Goal: Complete Application Form: Complete application form

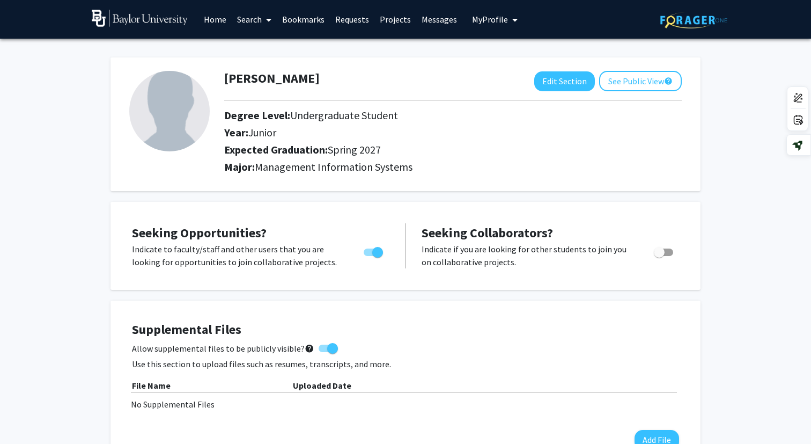
click at [254, 25] on link "Search" at bounding box center [254, 20] width 45 height 38
click at [260, 44] on span "Faculty/Staff" at bounding box center [271, 49] width 79 height 21
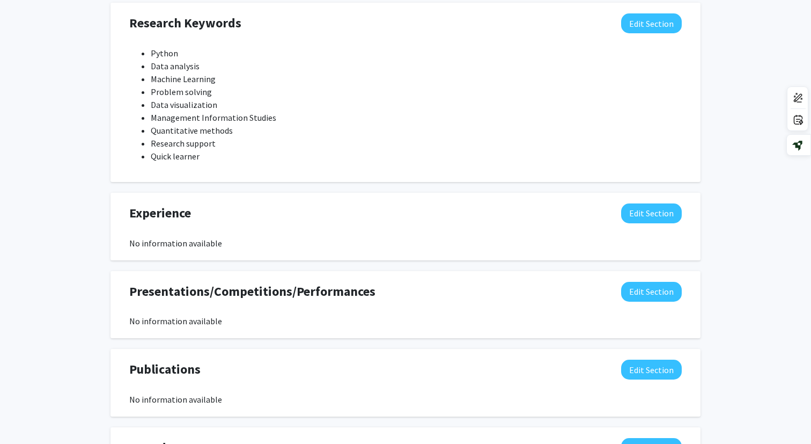
scroll to position [756, 0]
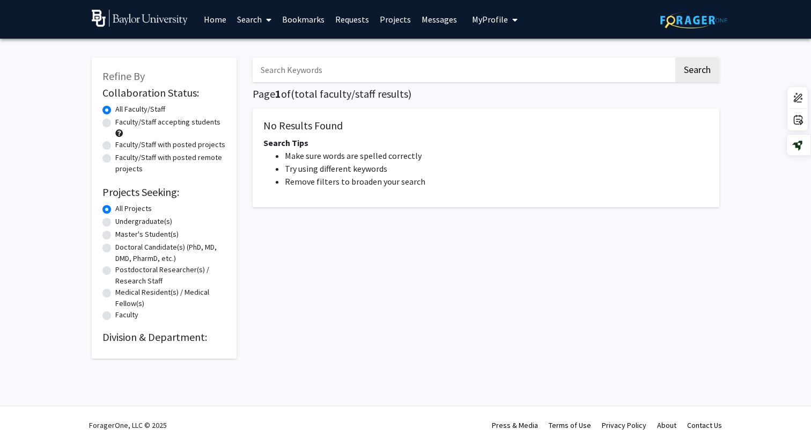
click at [256, 23] on link "Search" at bounding box center [254, 20] width 45 height 38
click at [258, 43] on span "Faculty/Staff" at bounding box center [271, 49] width 79 height 21
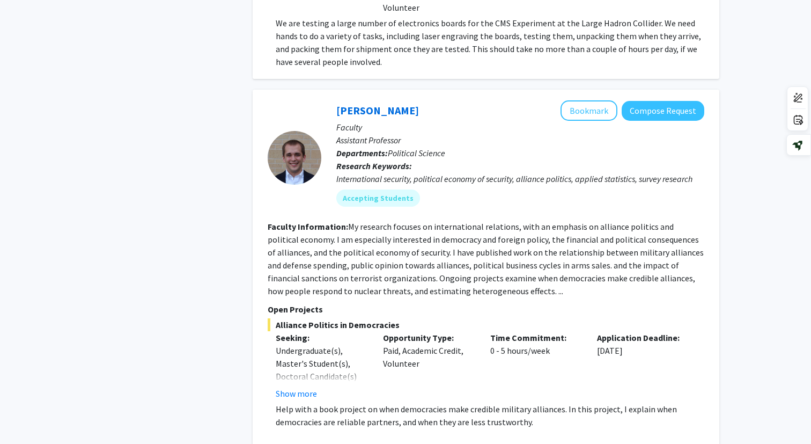
scroll to position [2126, 0]
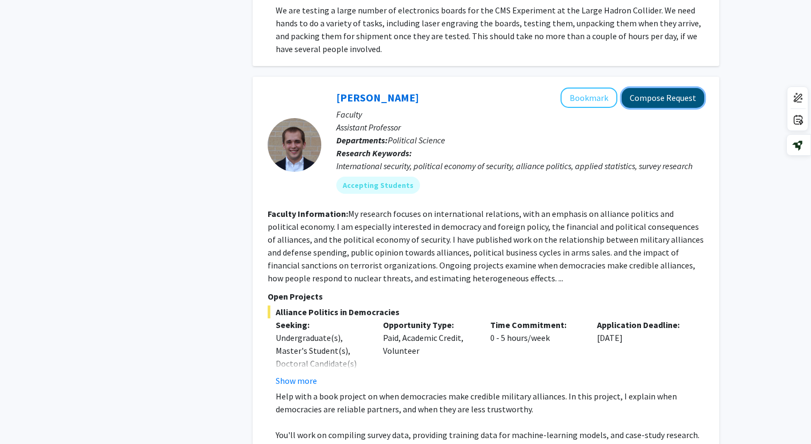
click at [661, 88] on button "Compose Request" at bounding box center [663, 98] width 83 height 20
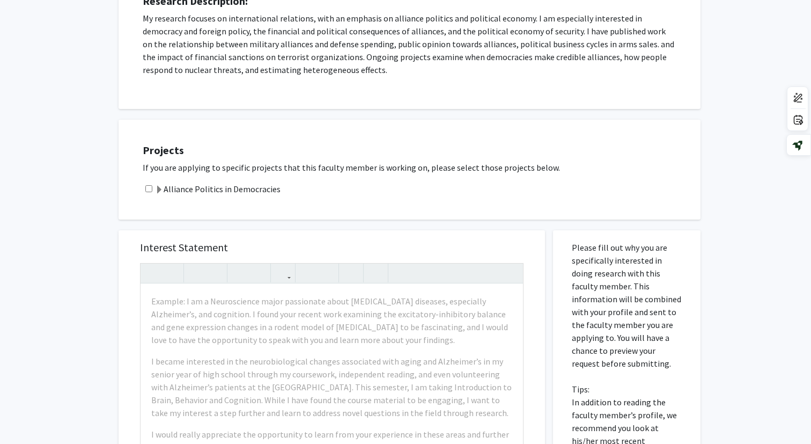
scroll to position [202, 0]
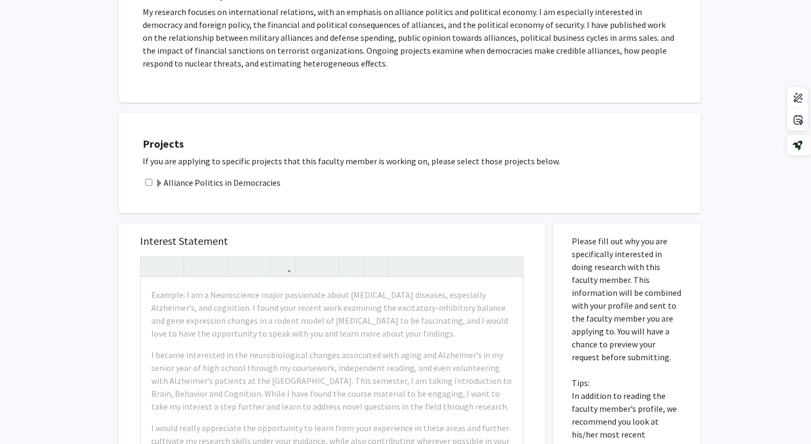
click at [148, 183] on input "checkbox" at bounding box center [148, 182] width 7 height 7
checkbox input "true"
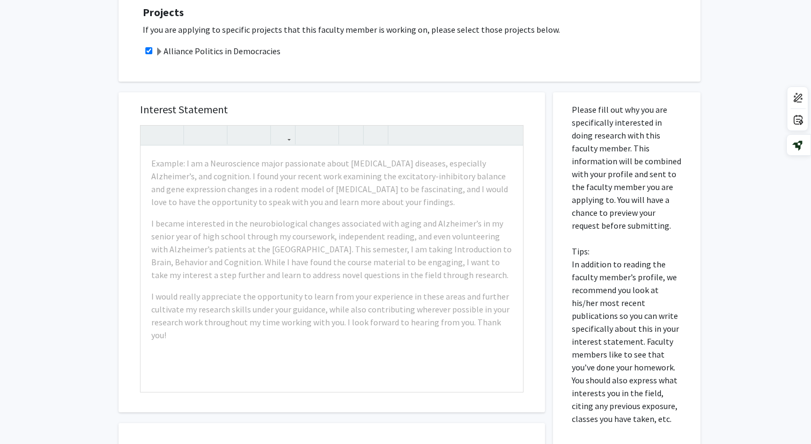
scroll to position [334, 0]
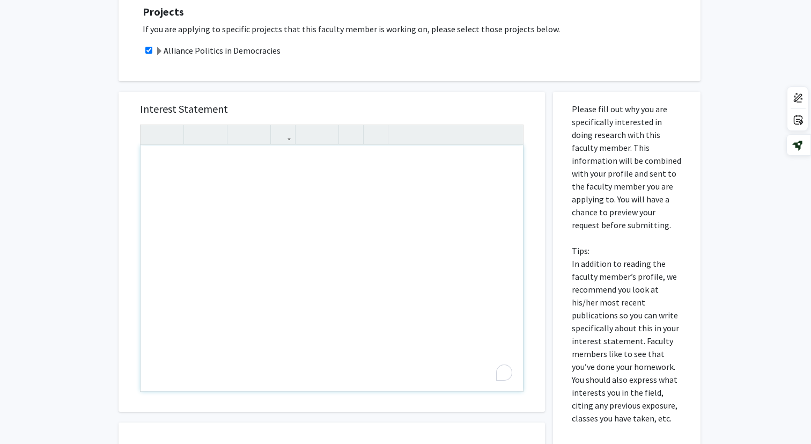
paste div "To enrich screen reader interactions, please activate Accessibility in Grammarl…"
type textarea "<l>I do sitamet co adipi eli sed Doeiusmo Temporin ut Laboreetdol magnaali enim…"
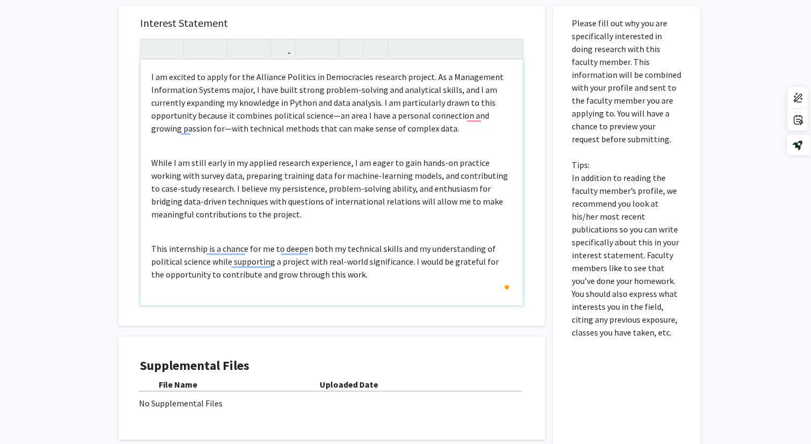
scroll to position [401, 0]
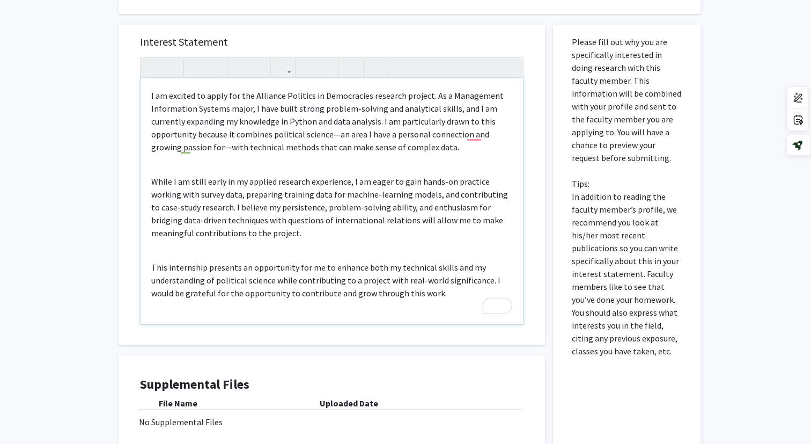
click at [476, 138] on p "I am excited to apply for the Alliance Politics in Democracies research project…" at bounding box center [331, 121] width 361 height 64
click at [473, 136] on p "I am excited to apply for the Alliance Politics in Democracies research project…" at bounding box center [331, 121] width 361 height 64
click at [432, 148] on p "I am excited to apply for the Alliance Politics in Democracies research project…" at bounding box center [331, 121] width 361 height 64
click at [481, 146] on p "I am excited to apply for the Alliance Politics in Democracies research project…" at bounding box center [331, 121] width 361 height 64
click at [175, 171] on div "I am excited to apply for the Alliance Politics in Democracies research project…" at bounding box center [332, 201] width 382 height 246
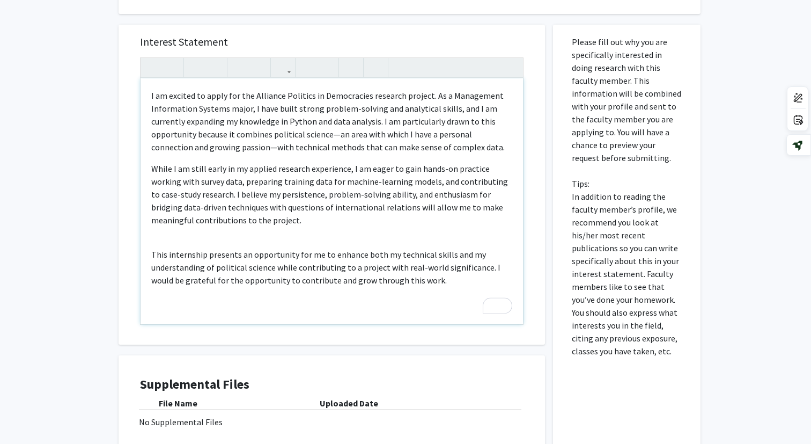
click at [159, 246] on div "I am excited to apply for the Alliance Politics in Democracies research project…" at bounding box center [332, 201] width 382 height 246
type textarea "<l>I do sitamet co adipi eli sed Doeiusmo Temporin ut Laboreetdol magnaali enim…"
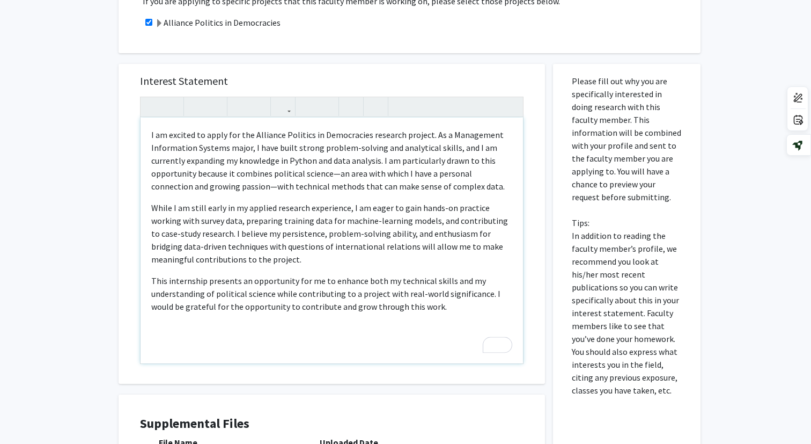
scroll to position [355, 0]
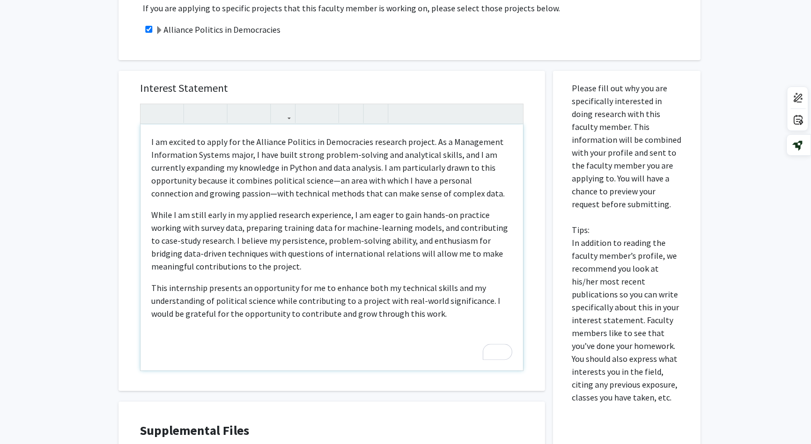
click at [422, 322] on div "I am excited to apply for the Alliance Politics in Democracies research project…" at bounding box center [332, 247] width 382 height 246
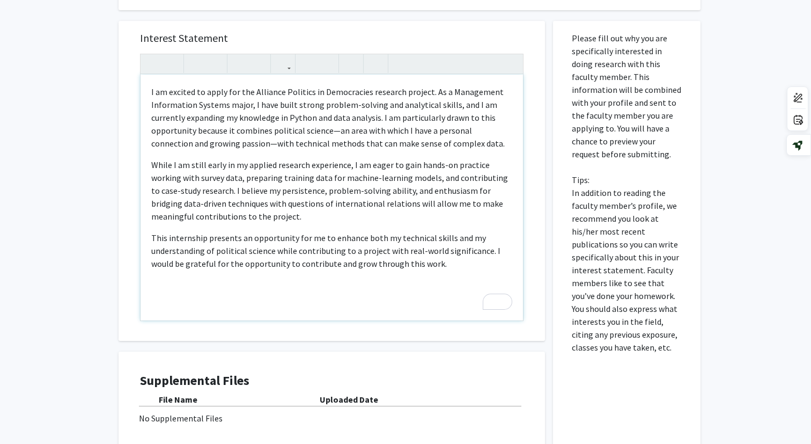
scroll to position [513, 0]
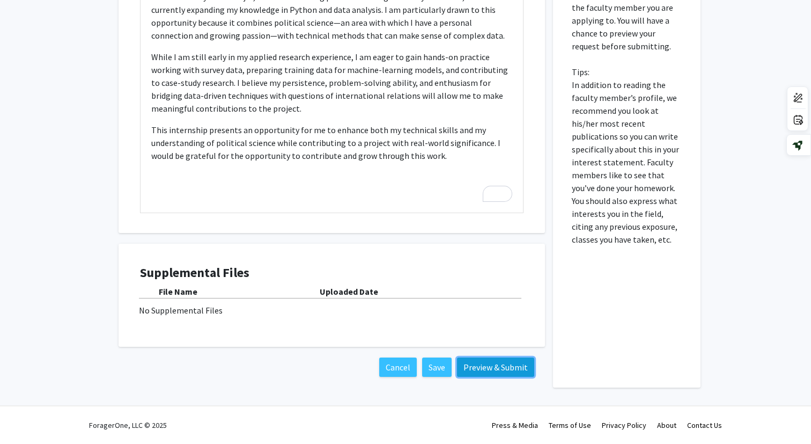
click at [482, 370] on button "Preview & Submit" at bounding box center [495, 366] width 77 height 19
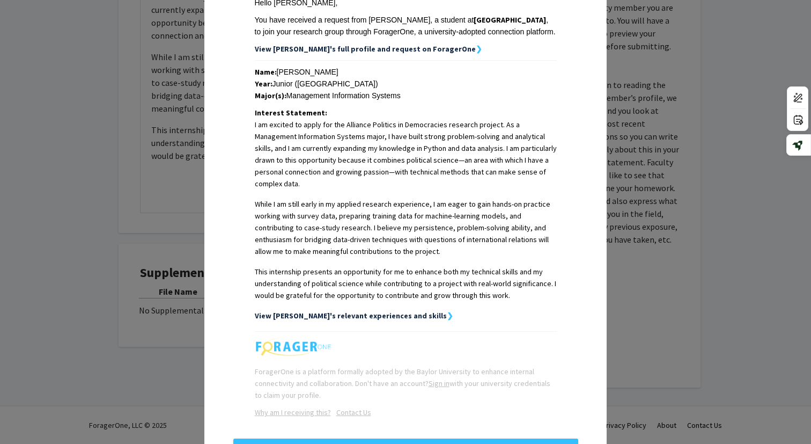
scroll to position [216, 0]
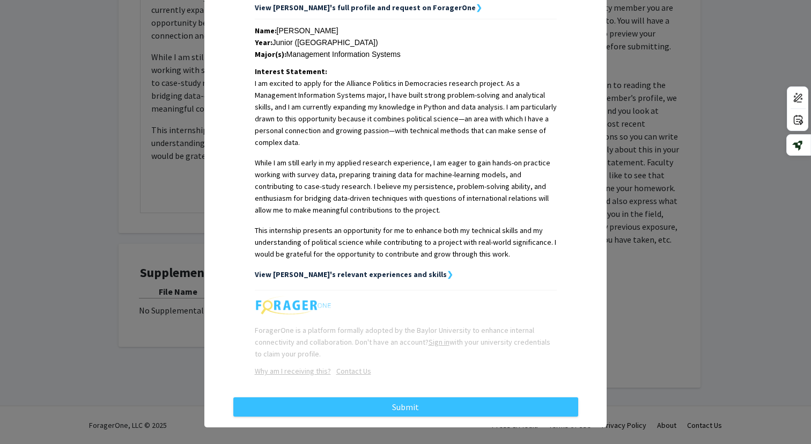
click at [447, 269] on strong "❯" at bounding box center [450, 274] width 6 height 10
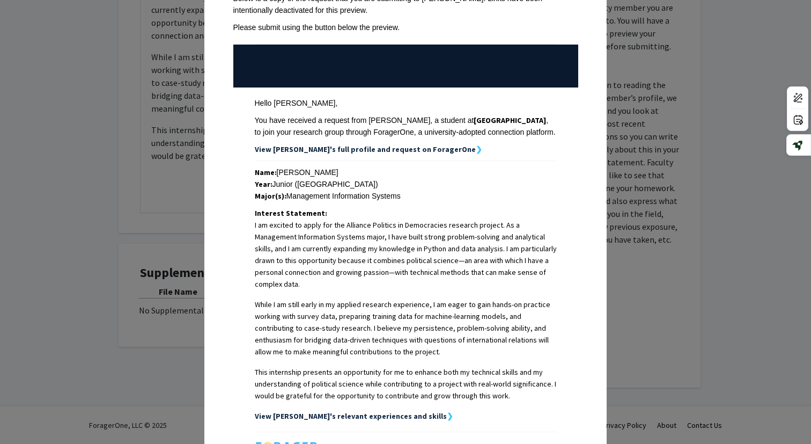
scroll to position [64, 0]
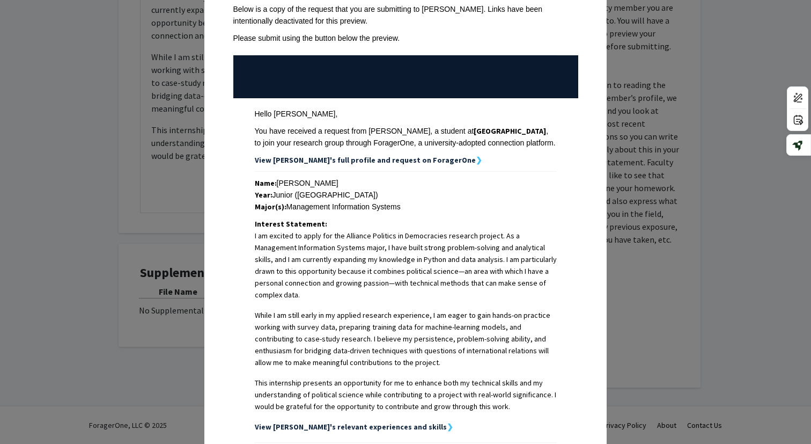
click at [399, 160] on strong "View [PERSON_NAME]'s full profile and request on ForagerOne" at bounding box center [365, 160] width 221 height 10
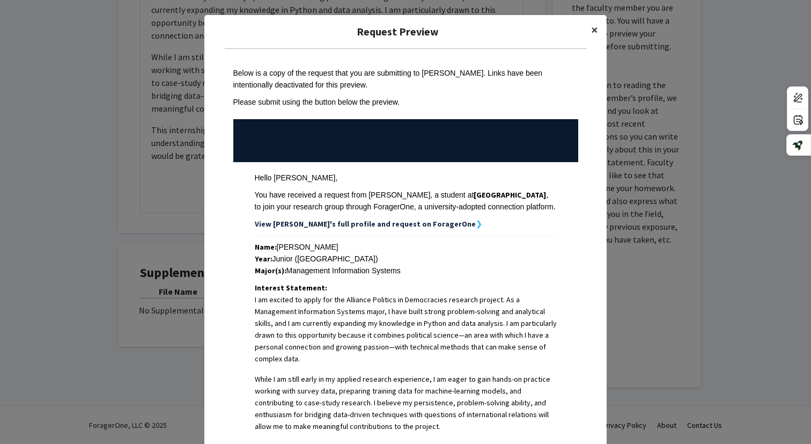
click at [595, 30] on span "×" at bounding box center [594, 29] width 7 height 17
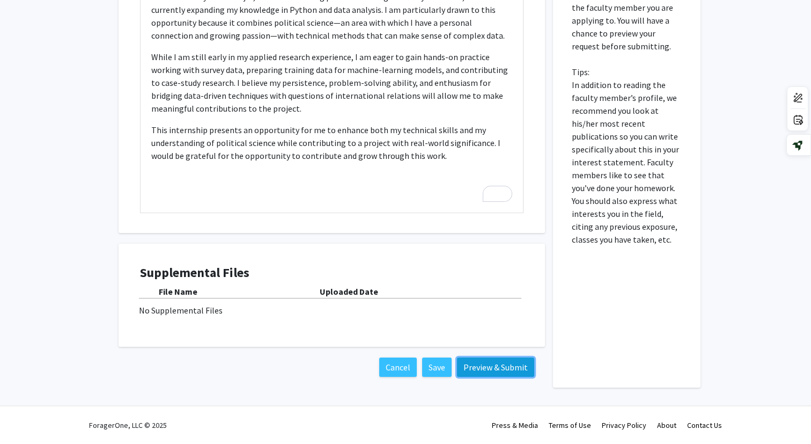
click at [494, 366] on button "Preview & Submit" at bounding box center [495, 366] width 77 height 19
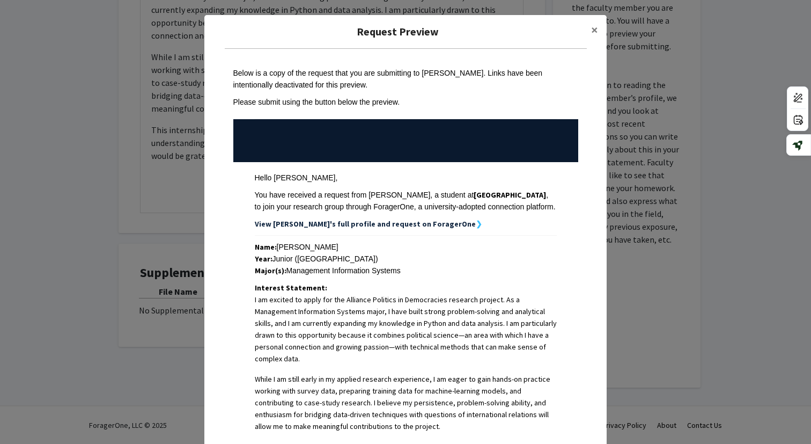
scroll to position [216, 0]
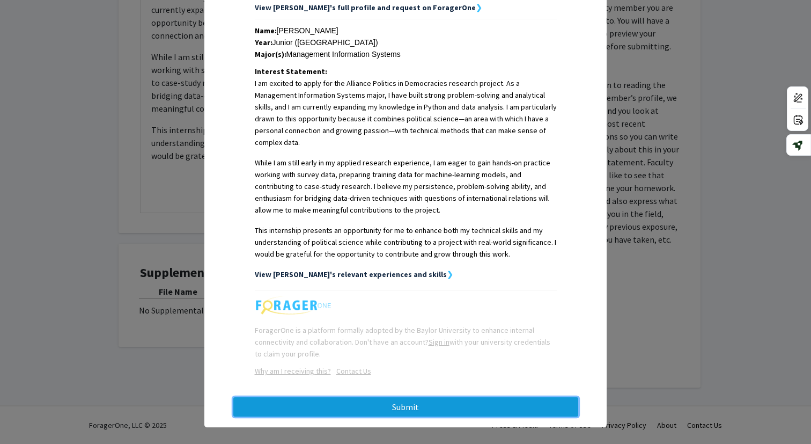
click at [481, 397] on button "Submit" at bounding box center [405, 406] width 345 height 19
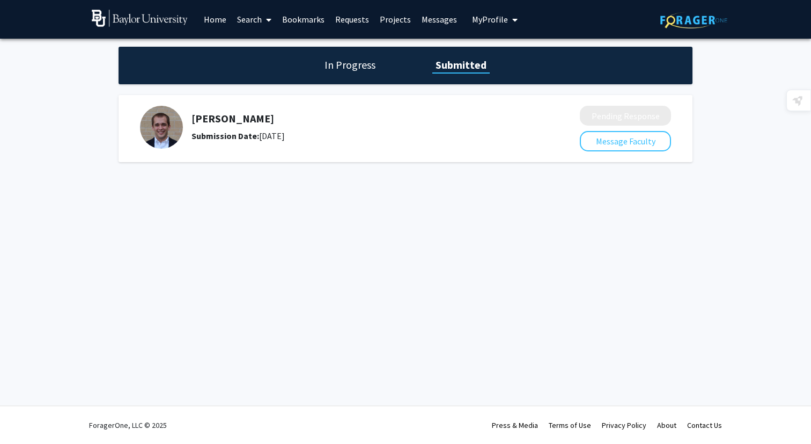
click at [490, 19] on span "My Profile" at bounding box center [490, 19] width 36 height 11
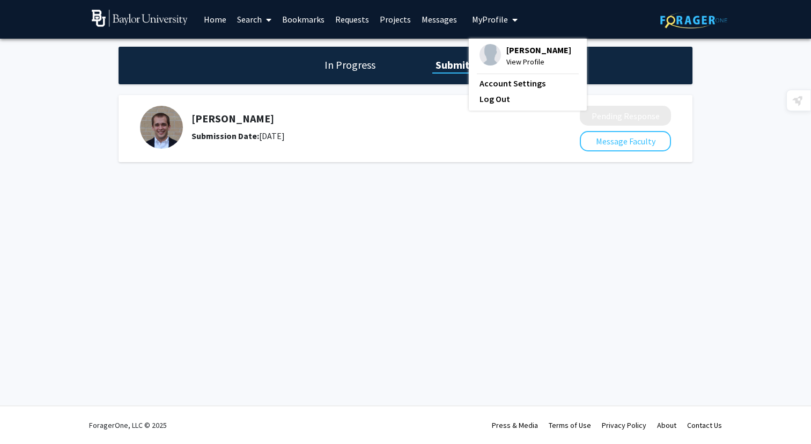
click at [511, 57] on span "View Profile" at bounding box center [538, 62] width 65 height 12
